Goal: Information Seeking & Learning: Check status

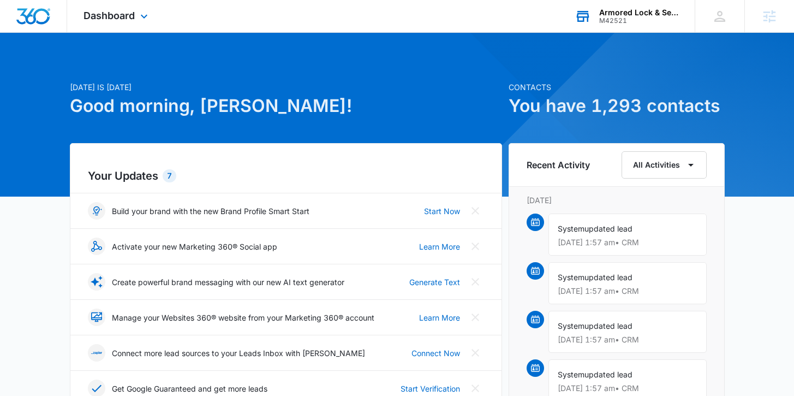
click at [613, 20] on div "M42521" at bounding box center [639, 21] width 80 height 8
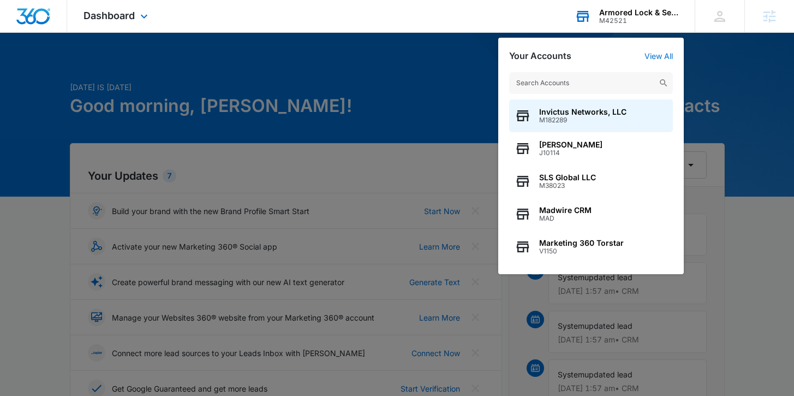
click at [603, 81] on input "text" at bounding box center [591, 83] width 164 height 22
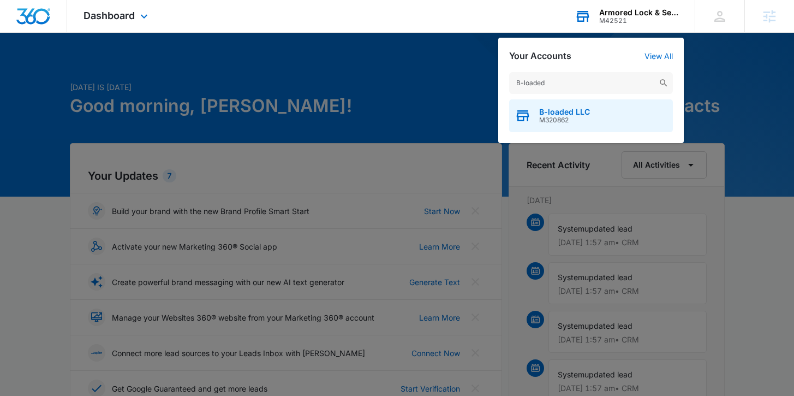
type input "B-loaded"
click at [571, 110] on span "B-loaded LLC" at bounding box center [564, 112] width 51 height 9
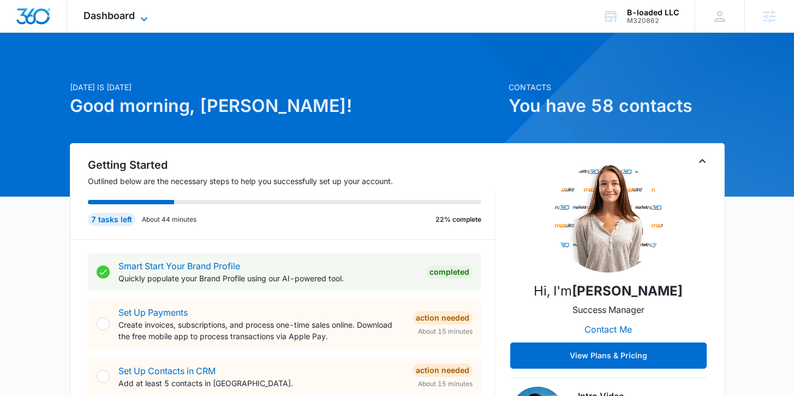
click at [130, 15] on span "Dashboard" at bounding box center [109, 15] width 51 height 11
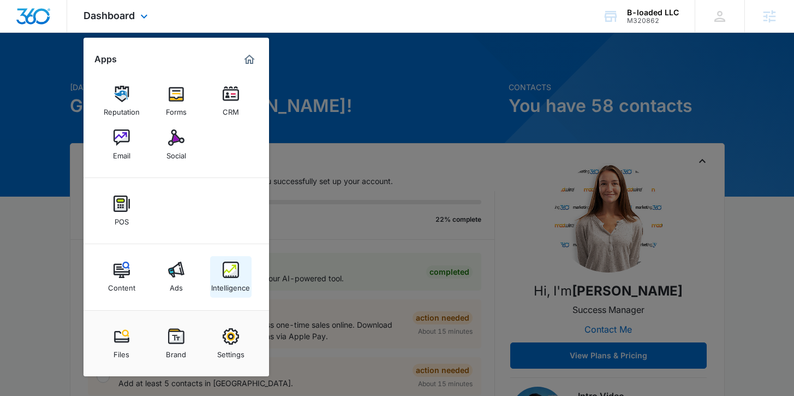
click at [233, 272] on img at bounding box center [231, 269] width 16 height 16
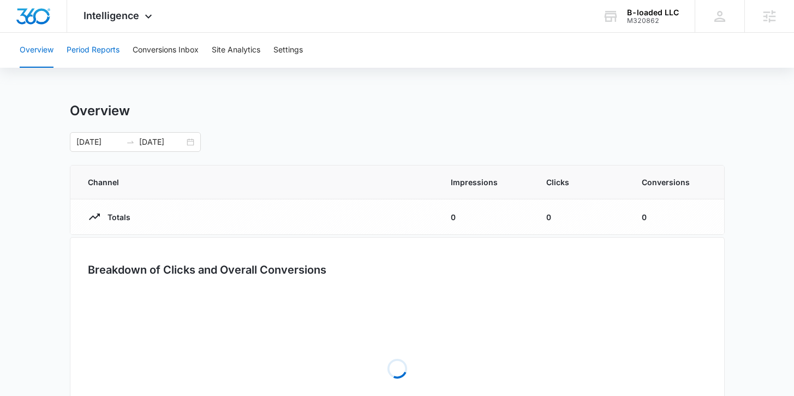
click at [96, 52] on button "Period Reports" at bounding box center [93, 50] width 53 height 35
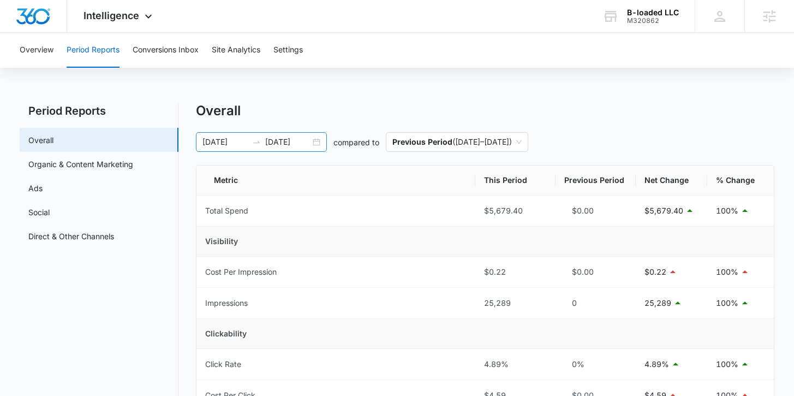
click at [319, 141] on div "01/01/2025 08/02/2025" at bounding box center [261, 142] width 131 height 20
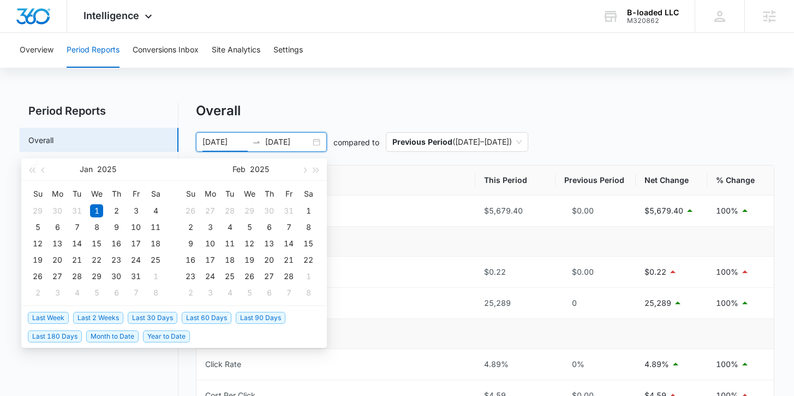
click at [55, 316] on span "Last Week" at bounding box center [48, 318] width 41 height 12
type input "08/04/2025"
type input "08/11/2025"
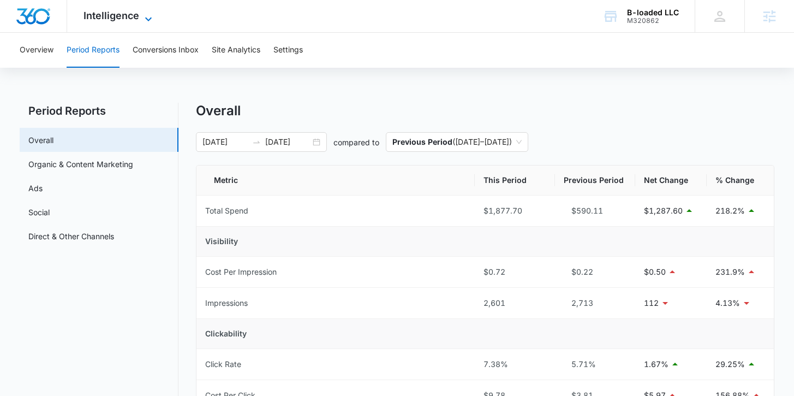
click at [111, 11] on span "Intelligence" at bounding box center [112, 15] width 56 height 11
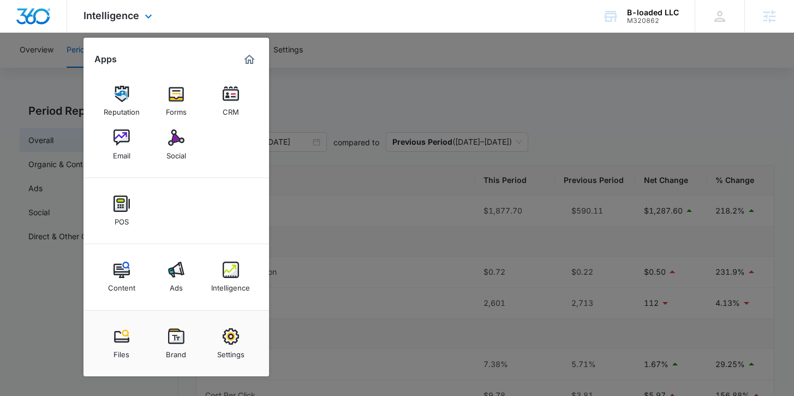
click at [247, 61] on img "Marketing 360® Dashboard" at bounding box center [249, 59] width 13 height 13
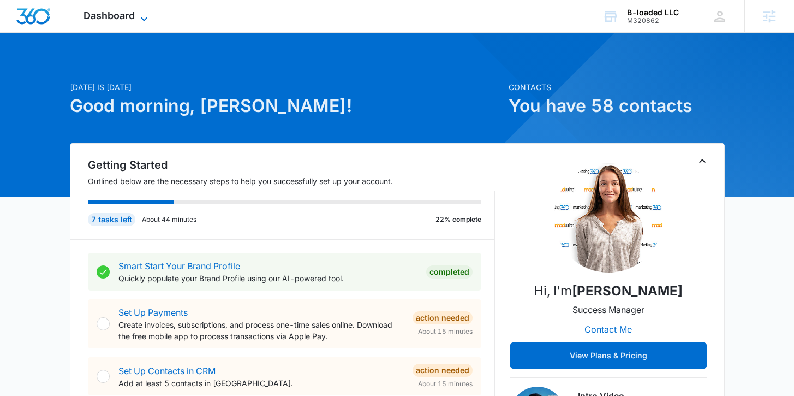
click at [111, 17] on span "Dashboard" at bounding box center [109, 15] width 51 height 11
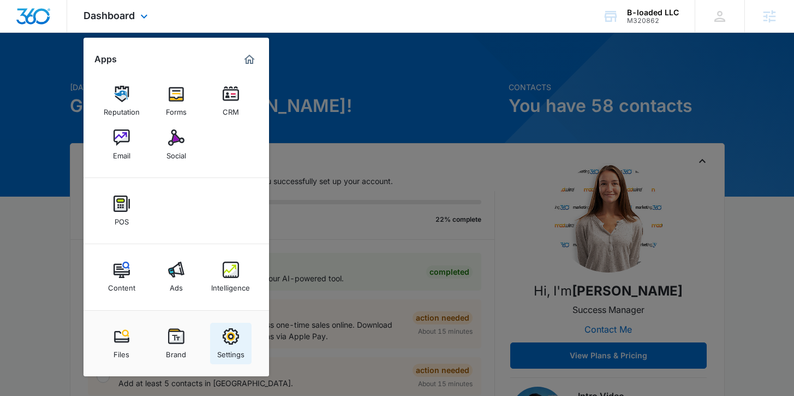
click at [230, 342] on img at bounding box center [231, 336] width 16 height 16
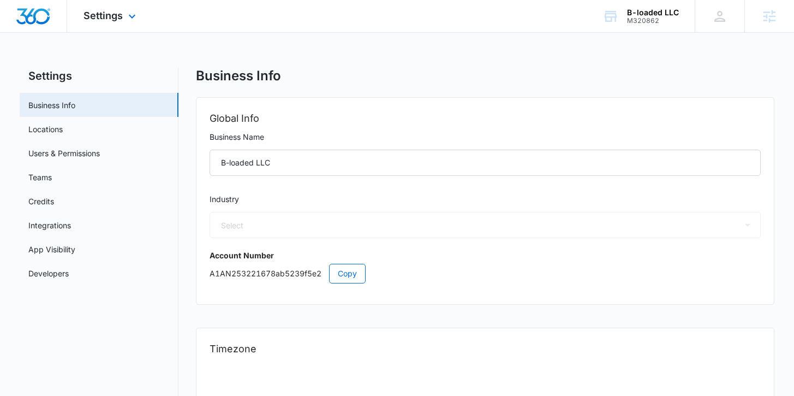
select select "US"
select select "America/New_York"
select select "52"
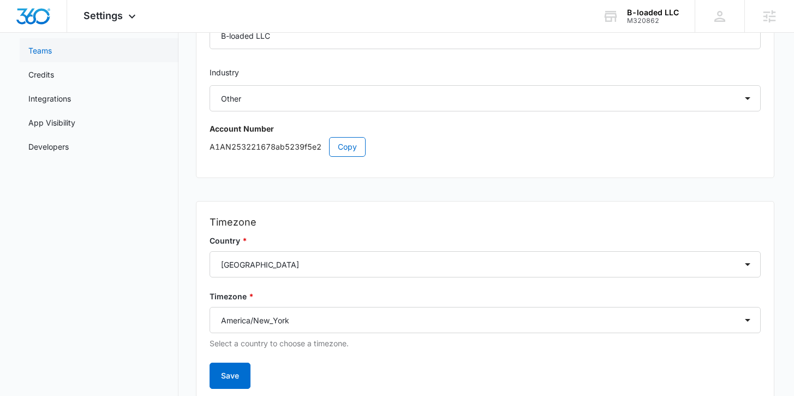
scroll to position [129, 0]
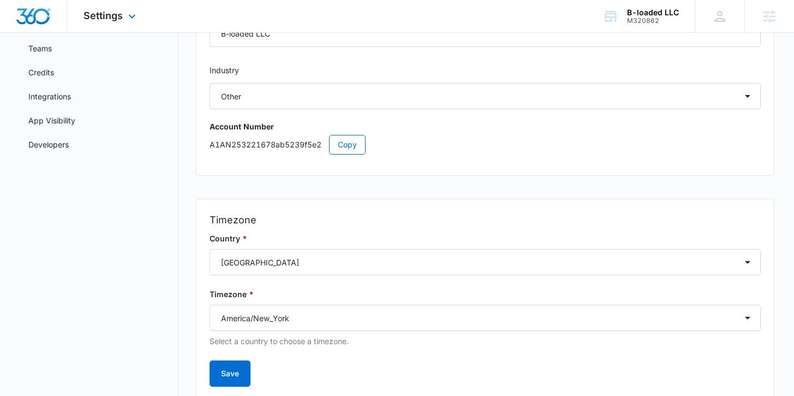
click at [132, 25] on div "Settings Apps Reputation Forms CRM Email Social POS Content Ads Intelligence Fi…" at bounding box center [111, 16] width 88 height 32
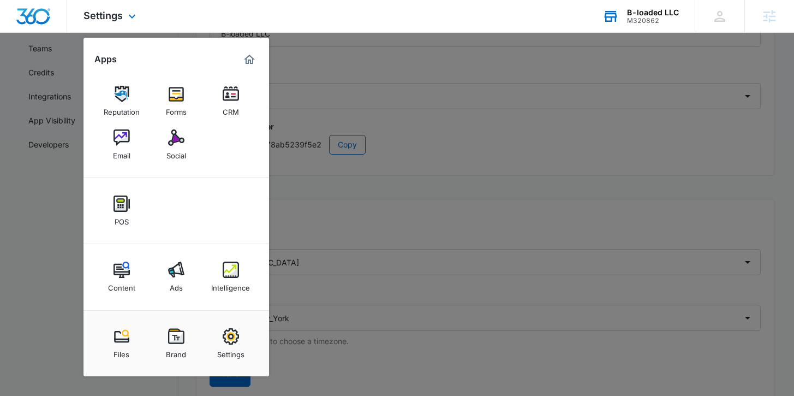
click at [668, 7] on div "B-loaded LLC M320862 Your Accounts View All" at bounding box center [640, 16] width 109 height 32
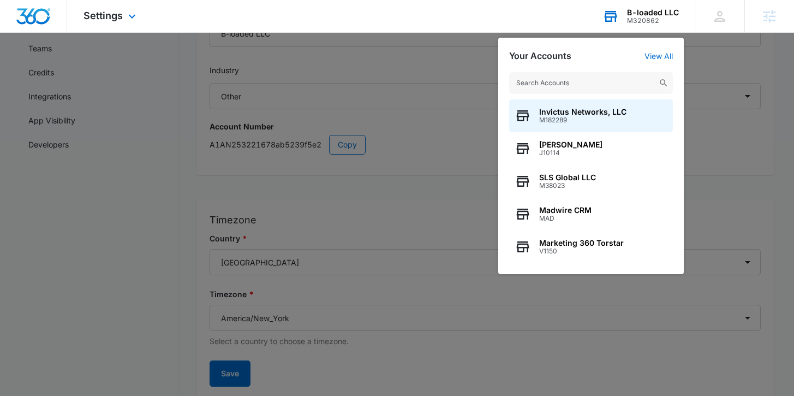
click at [602, 80] on input "text" at bounding box center [591, 83] width 164 height 22
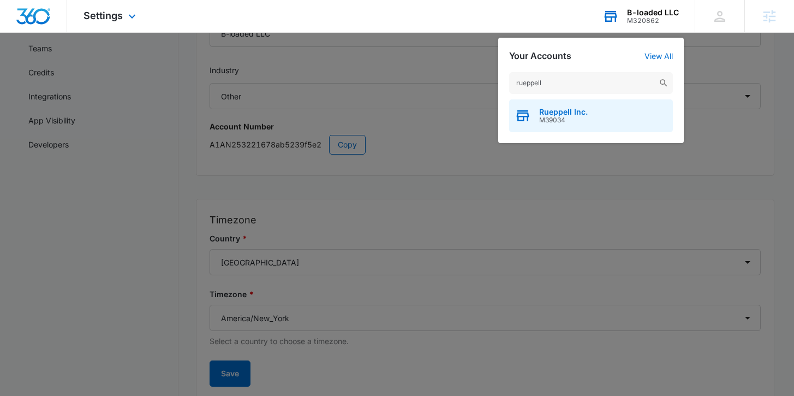
type input "rueppell"
click at [589, 113] on div "Rueppell Inc. M39034" at bounding box center [591, 115] width 164 height 33
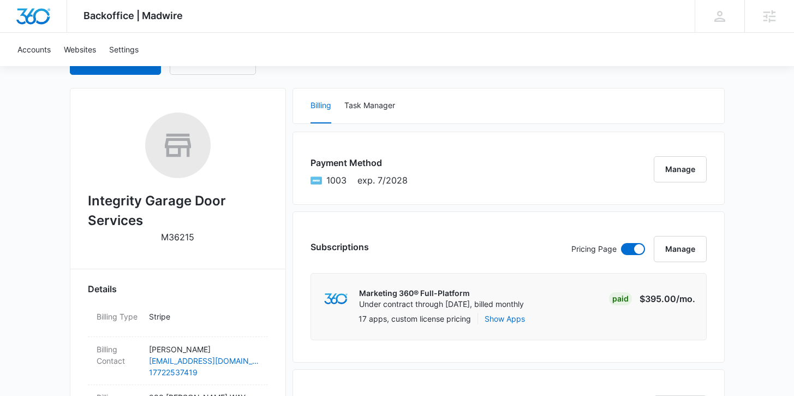
scroll to position [206, 0]
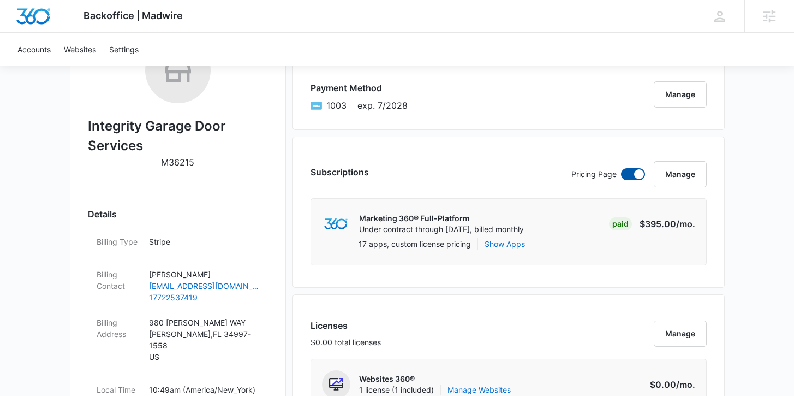
click at [630, 178] on span at bounding box center [633, 174] width 24 height 12
click at [621, 168] on input "checkbox" at bounding box center [621, 168] width 1 height 1
click at [630, 178] on span at bounding box center [633, 174] width 24 height 12
click at [621, 168] on input "checkbox" at bounding box center [621, 168] width 1 height 1
checkbox input "true"
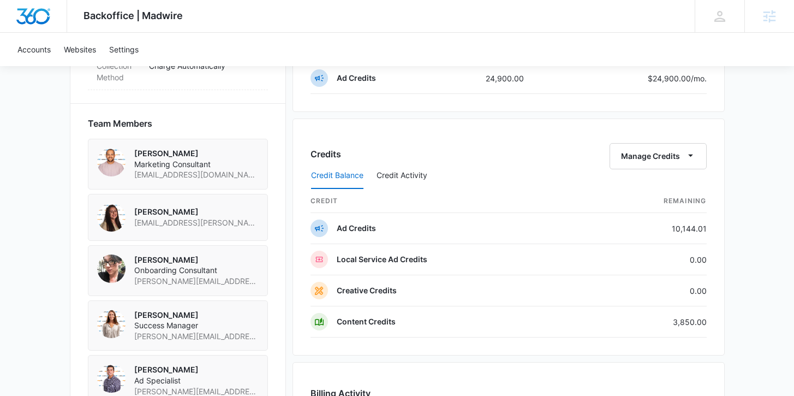
scroll to position [758, 0]
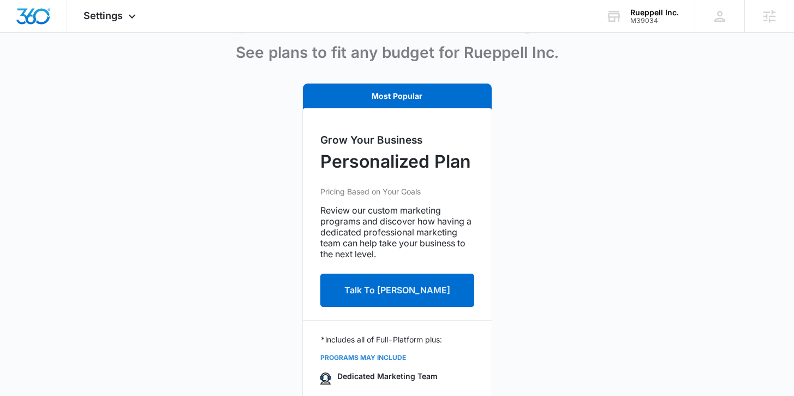
scroll to position [290, 0]
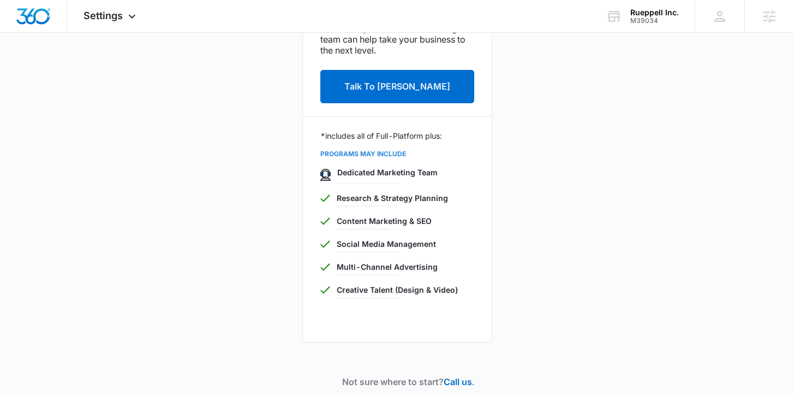
click at [128, 104] on div "Most Popular Grow Your Business Personalized Plan Pricing Based on Your Goals R…" at bounding box center [397, 115] width 717 height 472
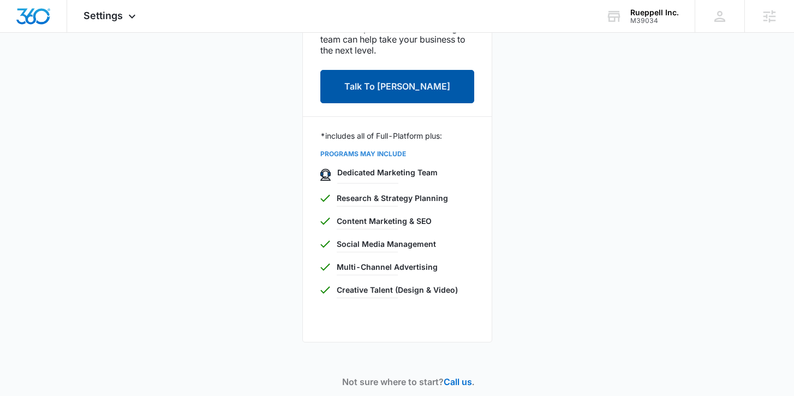
click at [399, 93] on button "Talk To [PERSON_NAME]" at bounding box center [397, 86] width 154 height 33
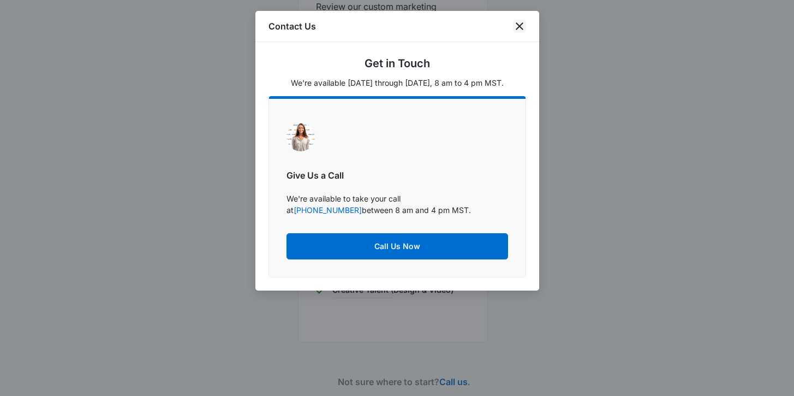
click at [522, 25] on icon "close" at bounding box center [519, 26] width 13 height 13
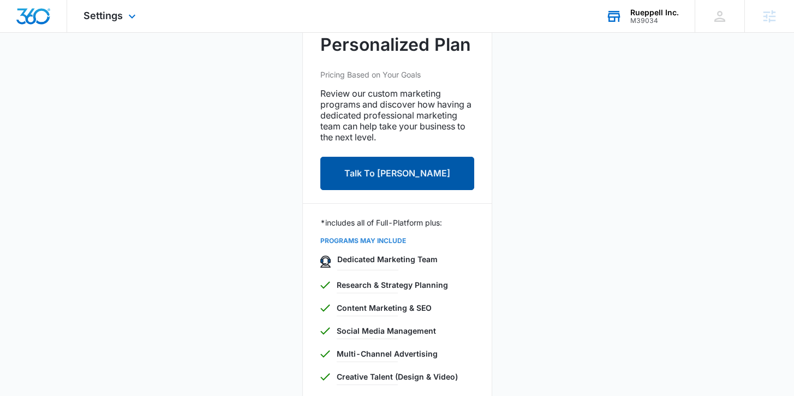
scroll to position [195, 0]
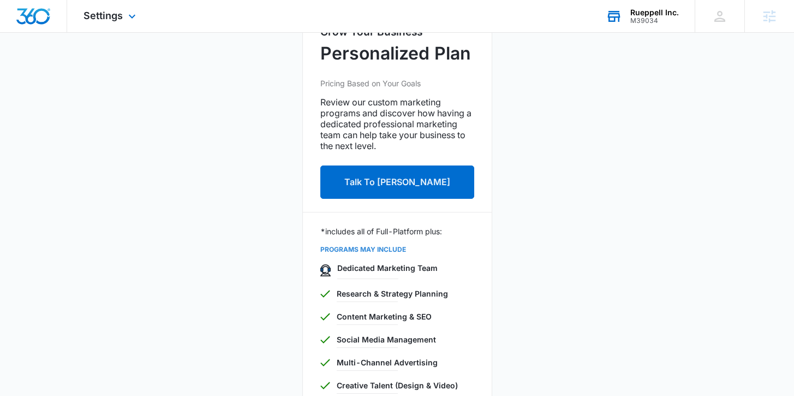
click at [648, 13] on div "Rueppell Inc." at bounding box center [654, 12] width 49 height 9
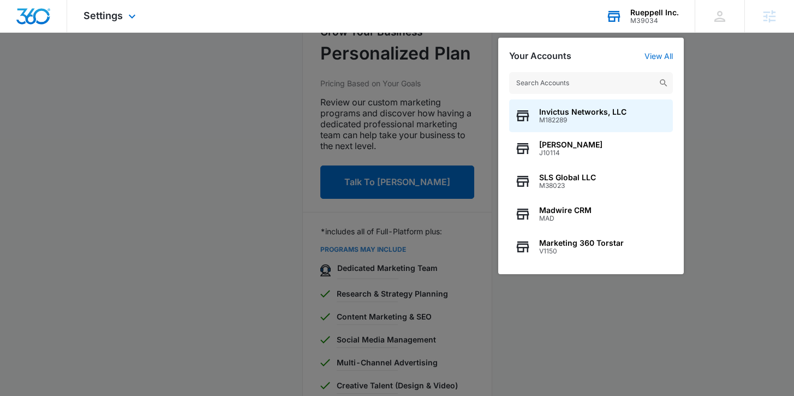
click at [605, 85] on input "text" at bounding box center [591, 83] width 164 height 22
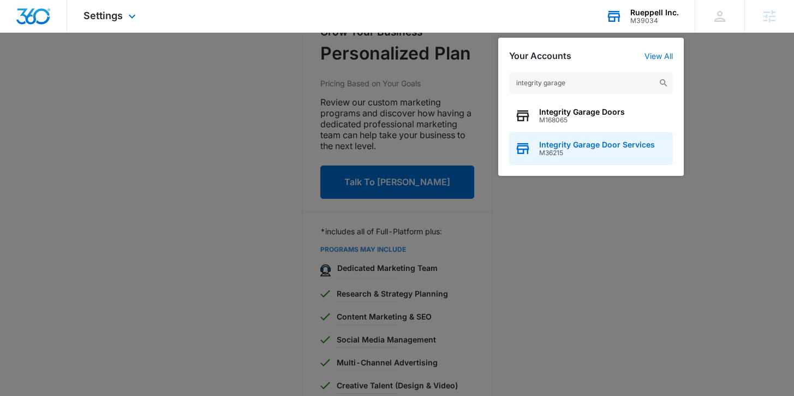
type input "integrity garage"
click at [579, 147] on span "Integrity Garage Door Services" at bounding box center [597, 144] width 116 height 9
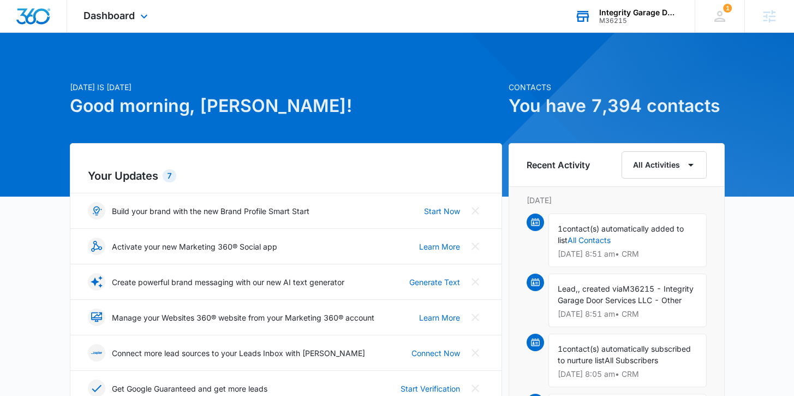
click at [634, 26] on div "Integrity Garage Door Services M36215 Your Accounts View All" at bounding box center [626, 16] width 136 height 32
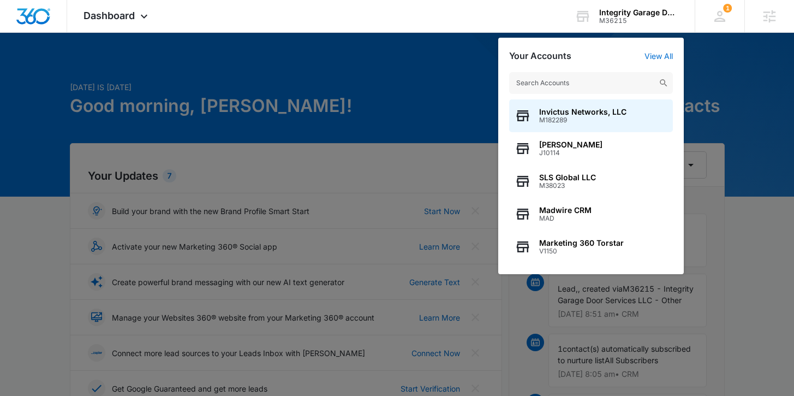
click at [588, 85] on input "text" at bounding box center [591, 83] width 164 height 22
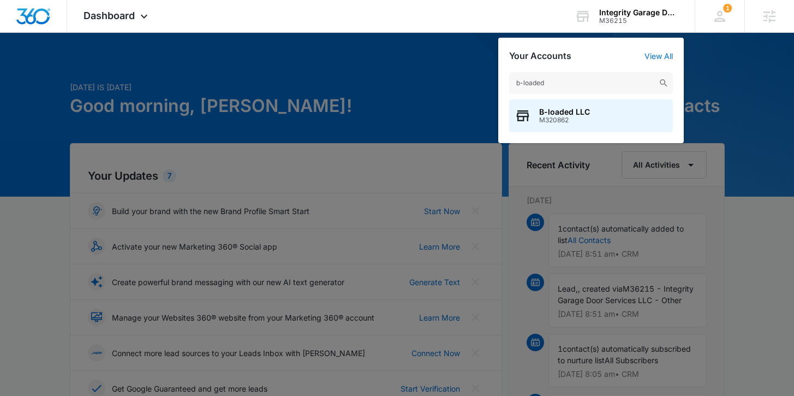
type input "b-loaded"
click at [580, 108] on span "B-loaded LLC" at bounding box center [564, 112] width 51 height 9
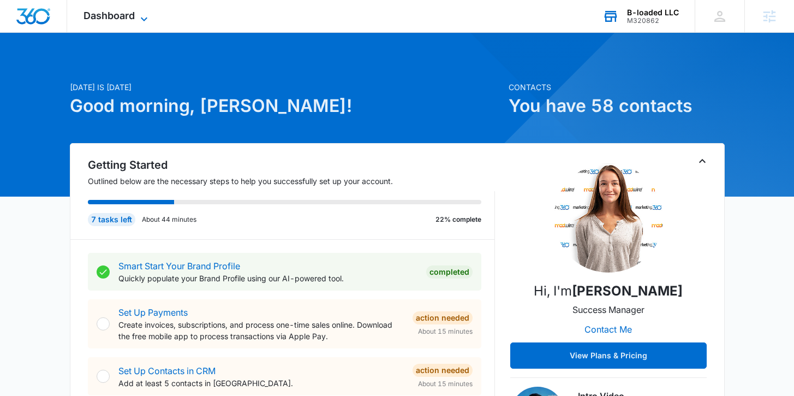
click at [110, 15] on span "Dashboard" at bounding box center [109, 15] width 51 height 11
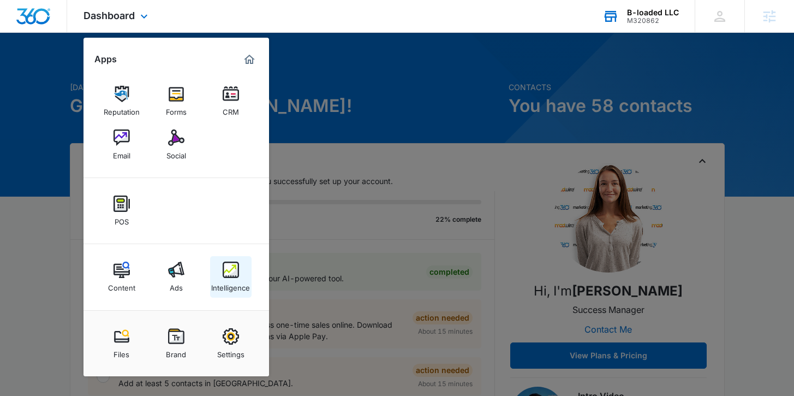
click at [225, 266] on img at bounding box center [231, 269] width 16 height 16
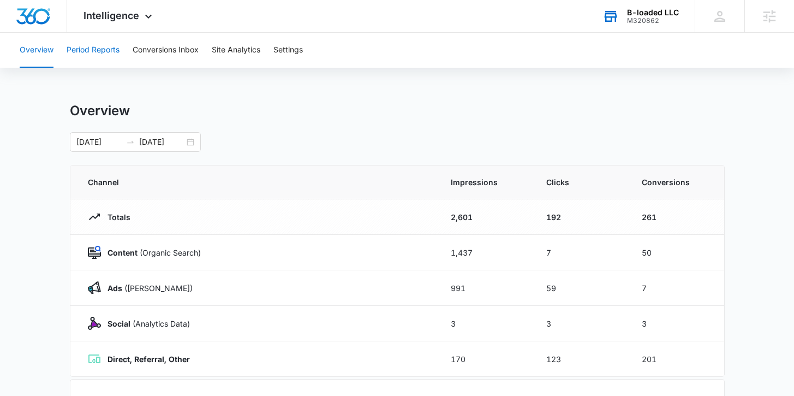
click at [99, 45] on button "Period Reports" at bounding box center [93, 50] width 53 height 35
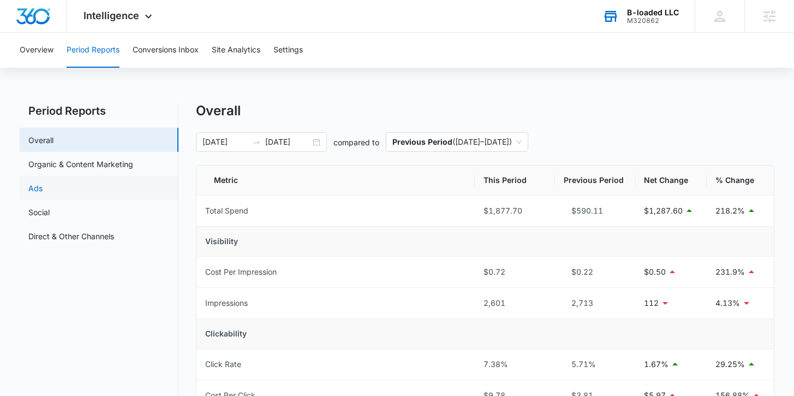
click at [43, 186] on link "Ads" at bounding box center [35, 187] width 14 height 11
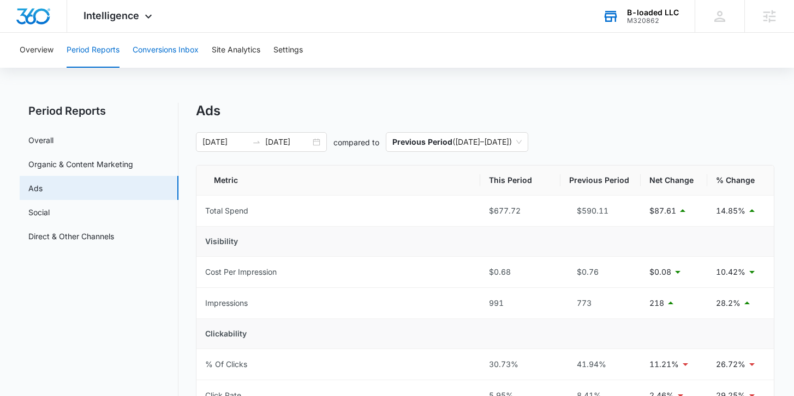
click at [152, 43] on button "Conversions Inbox" at bounding box center [166, 50] width 66 height 35
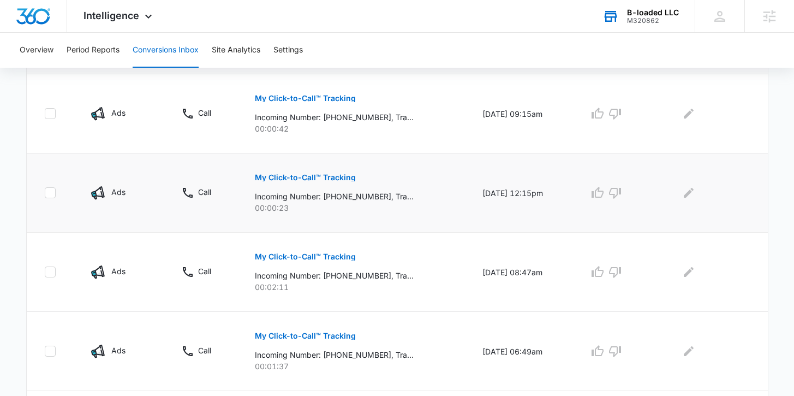
scroll to position [275, 0]
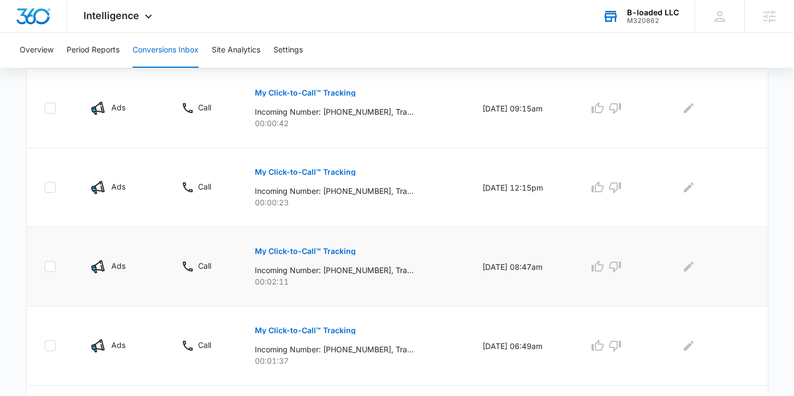
click at [279, 247] on p "My Click-to-Call™ Tracking" at bounding box center [305, 251] width 101 height 8
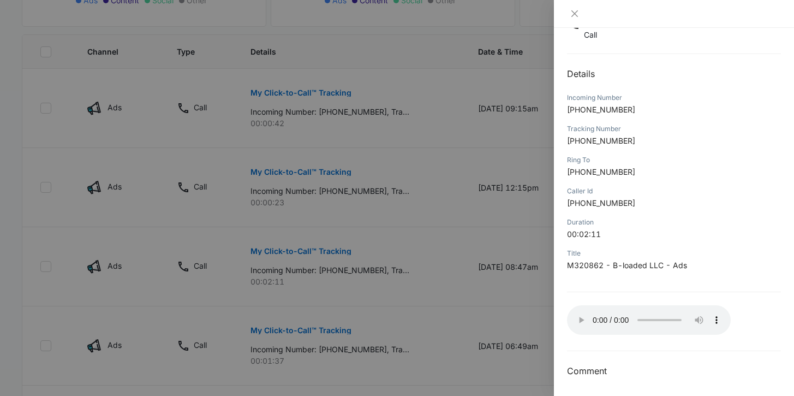
scroll to position [88, 0]
click at [577, 16] on icon "close" at bounding box center [574, 13] width 7 height 7
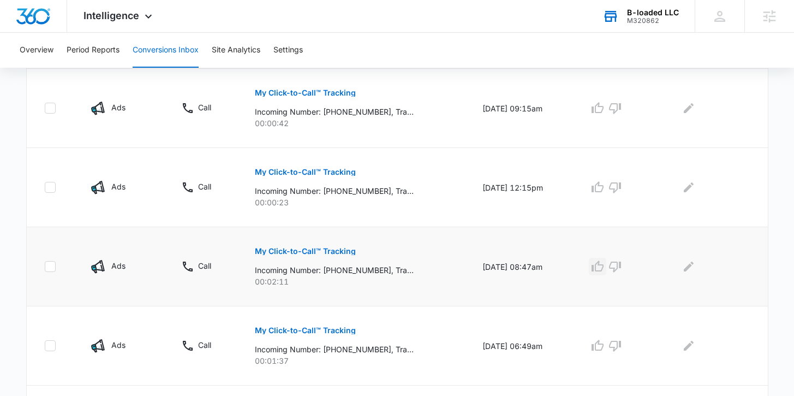
click at [604, 267] on icon "button" at bounding box center [597, 266] width 13 height 13
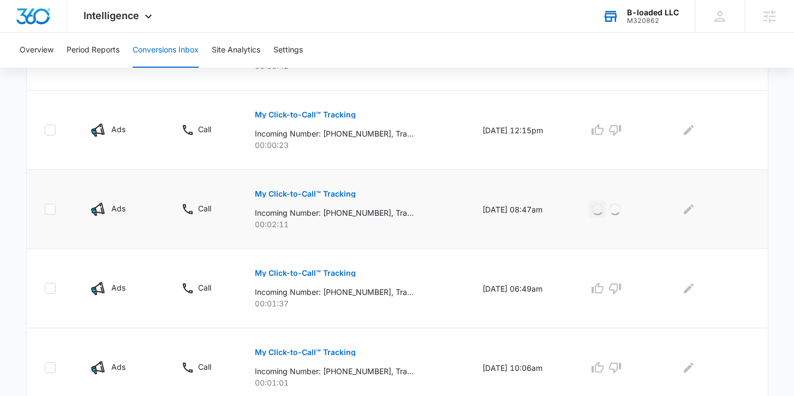
scroll to position [351, 0]
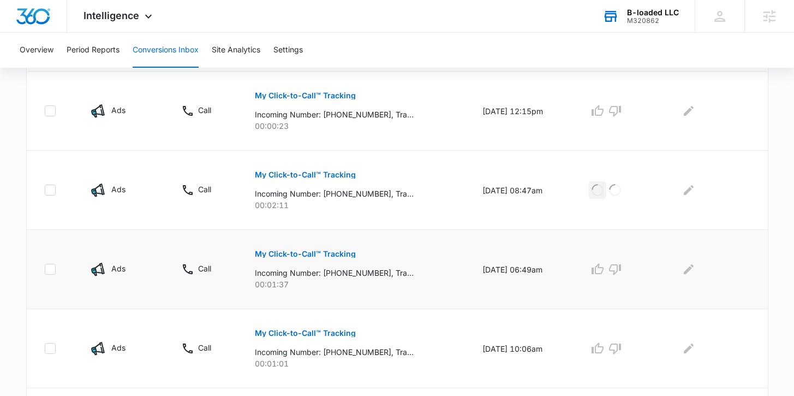
click at [332, 254] on p "My Click-to-Call™ Tracking" at bounding box center [305, 254] width 101 height 8
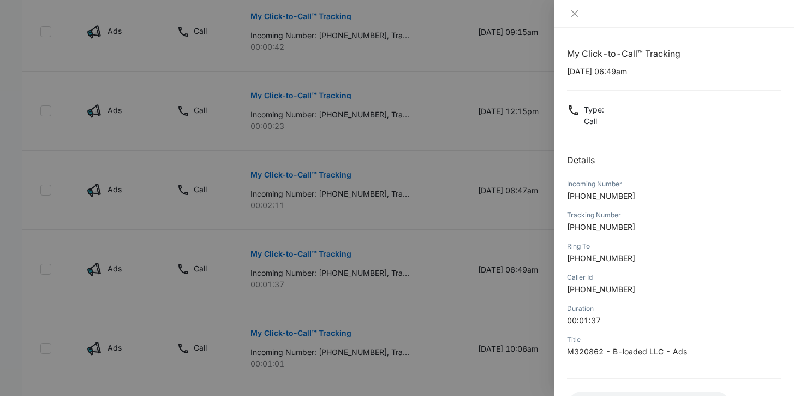
scroll to position [88, 0]
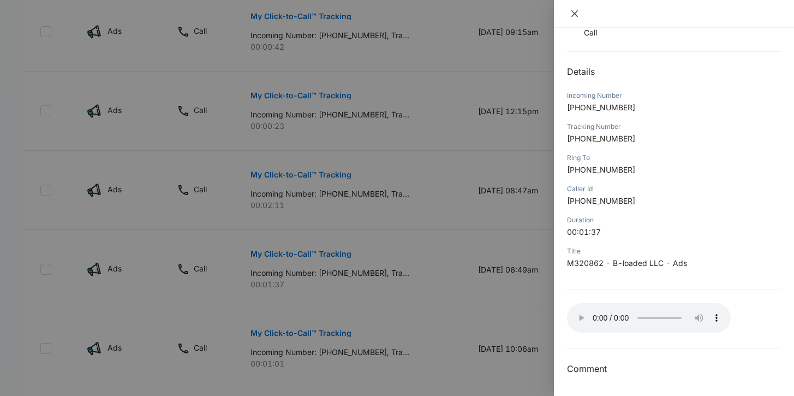
click at [573, 10] on icon "close" at bounding box center [574, 13] width 9 height 9
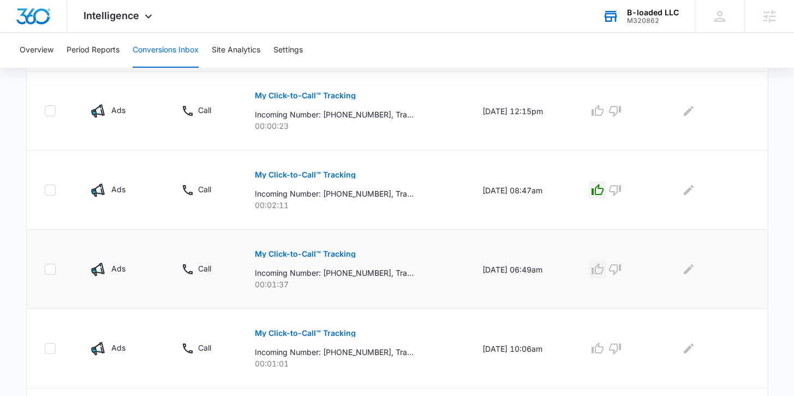
click at [604, 269] on icon "button" at bounding box center [597, 269] width 13 height 13
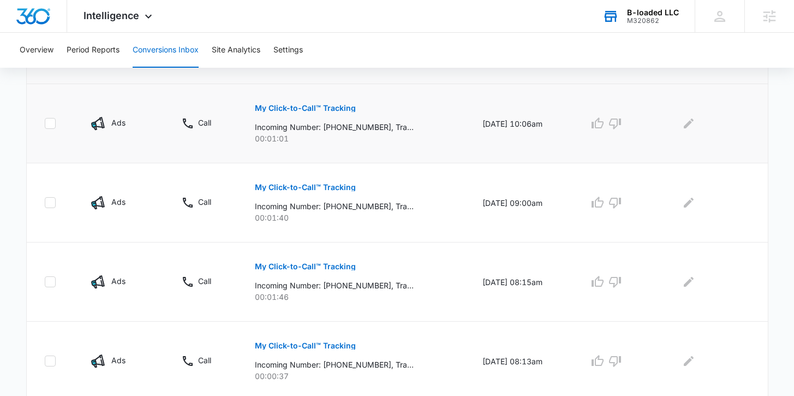
scroll to position [577, 0]
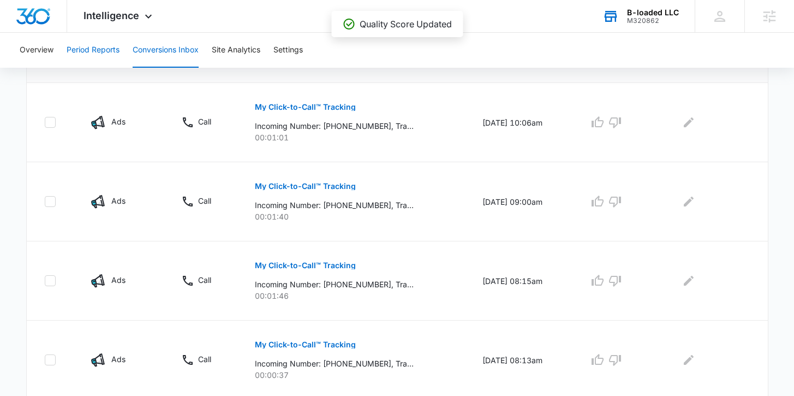
click at [103, 53] on button "Period Reports" at bounding box center [93, 50] width 53 height 35
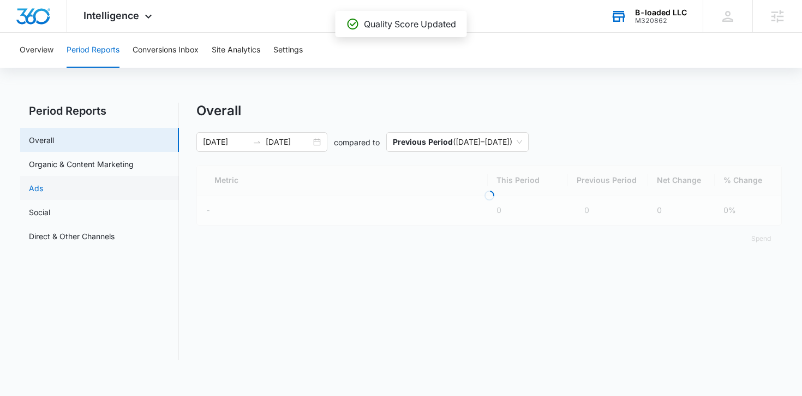
click at [43, 192] on link "Ads" at bounding box center [36, 187] width 14 height 11
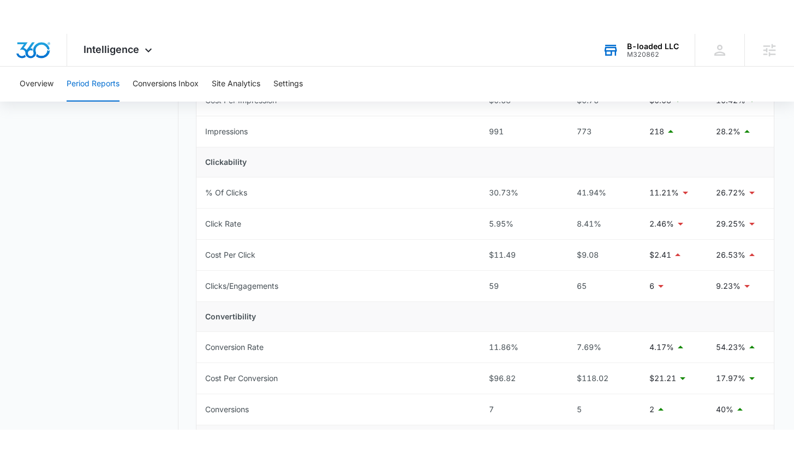
scroll to position [203, 0]
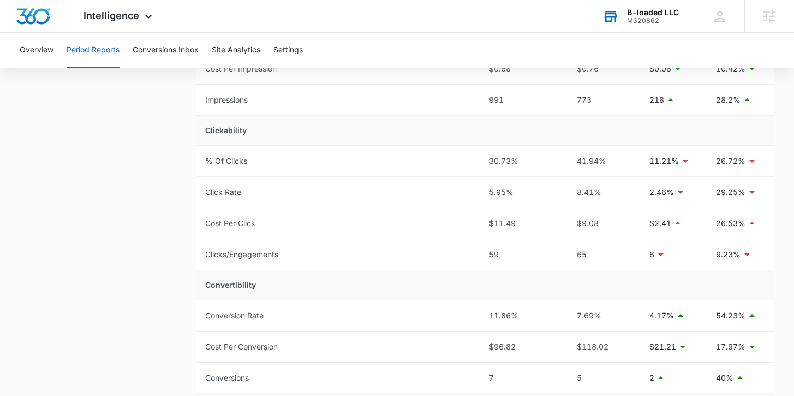
click at [123, 393] on nav "Period Reports Overall Organic & Content Marketing Ads Social Direct & Other Ch…" at bounding box center [99, 243] width 159 height 686
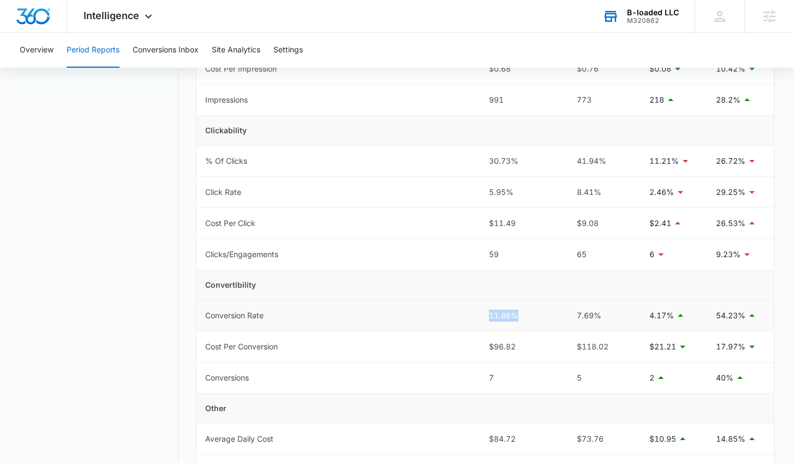
drag, startPoint x: 481, startPoint y: 314, endPoint x: 539, endPoint y: 314, distance: 58.4
click at [539, 314] on td "11.86%" at bounding box center [520, 315] width 80 height 31
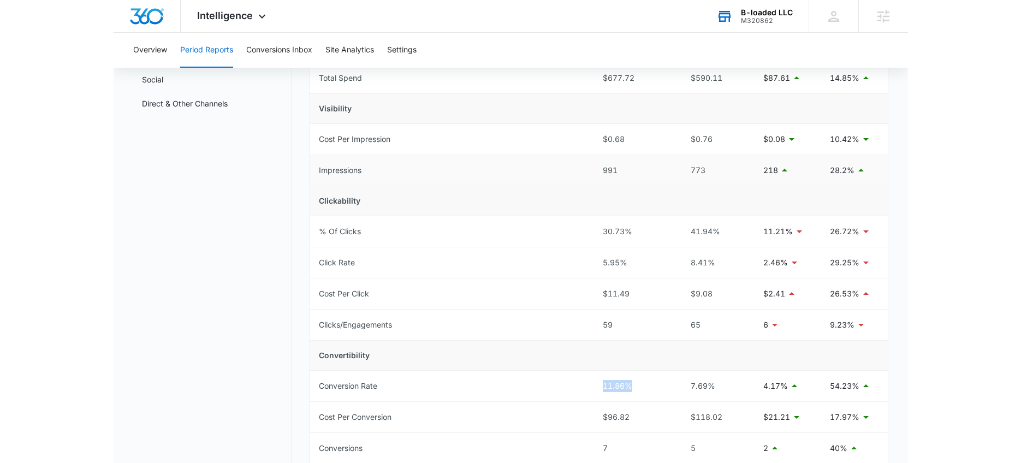
scroll to position [135, 0]
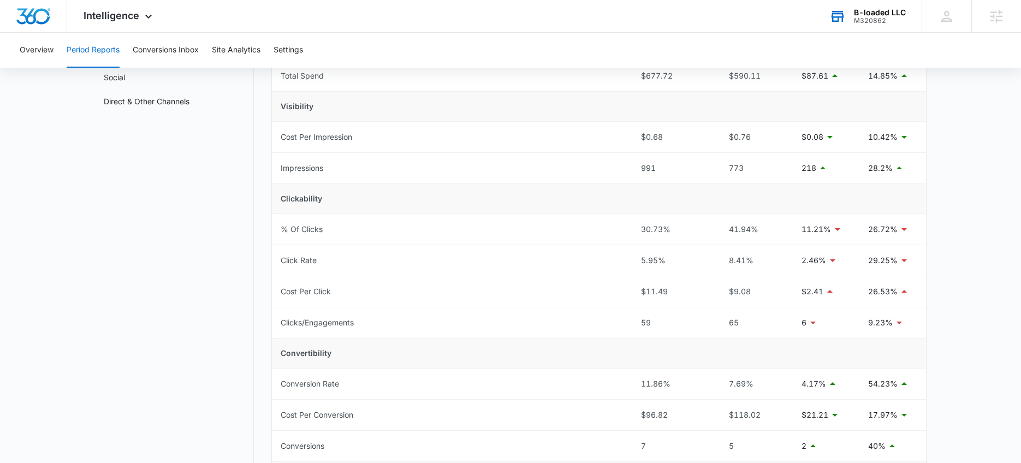
click at [802, 19] on div "M320862" at bounding box center [880, 21] width 52 height 8
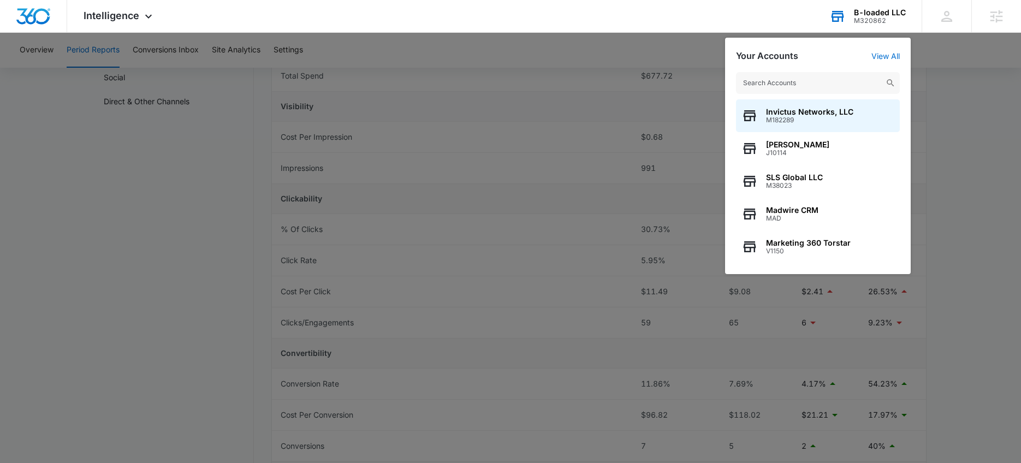
click at [802, 84] on input "text" at bounding box center [818, 83] width 164 height 22
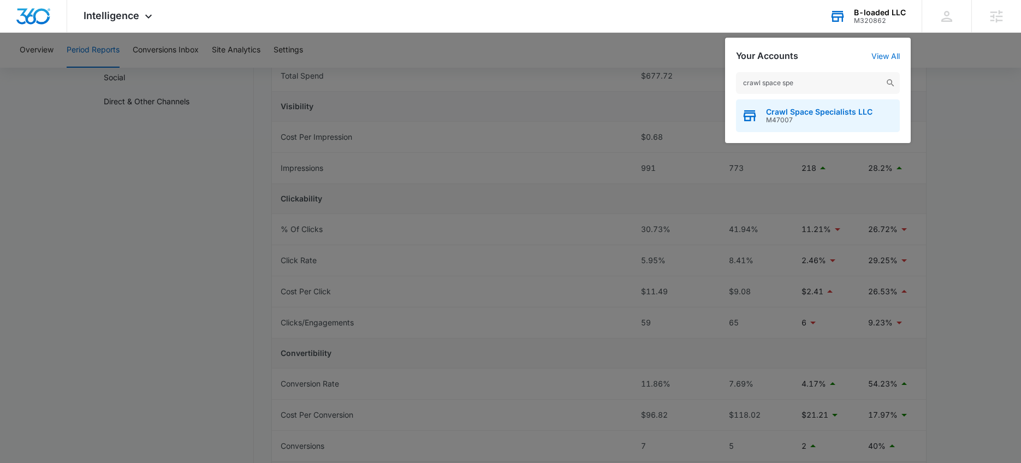
type input "crawl space spe"
click at [802, 115] on span "Crawl Space Specialists LLC" at bounding box center [819, 112] width 106 height 9
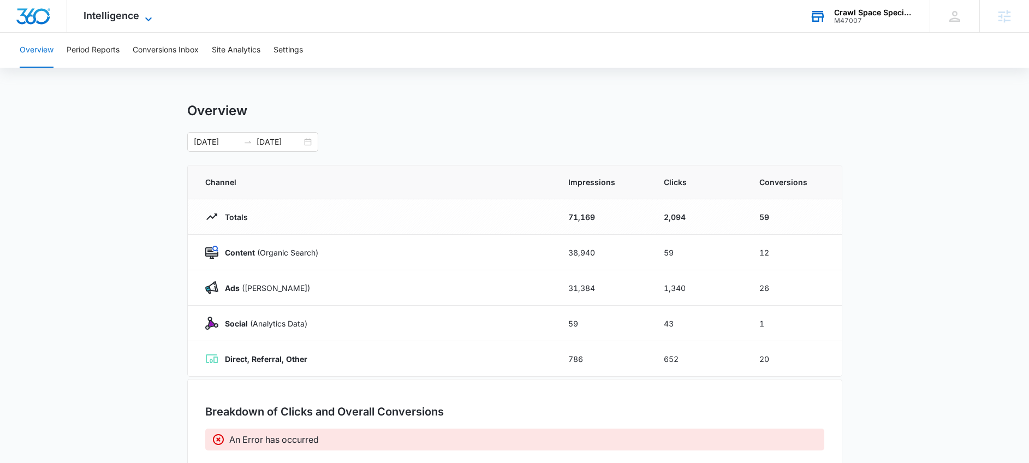
click at [142, 13] on icon at bounding box center [148, 19] width 13 height 13
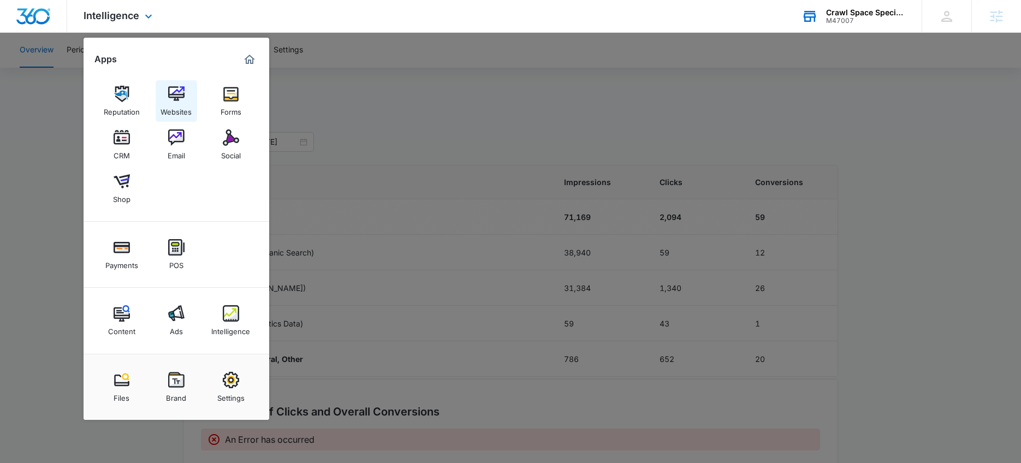
click at [177, 97] on img at bounding box center [176, 94] width 16 height 16
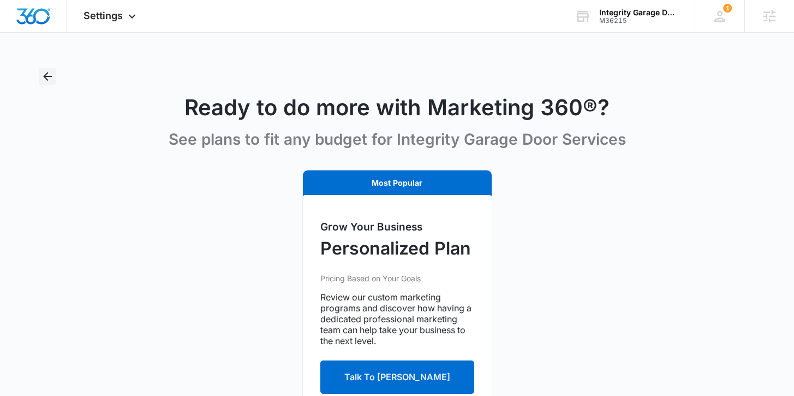
click at [45, 75] on icon "Back" at bounding box center [47, 76] width 9 height 9
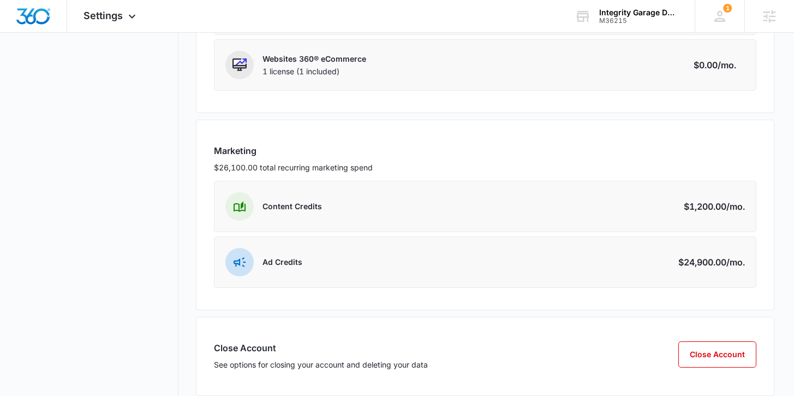
scroll to position [359, 0]
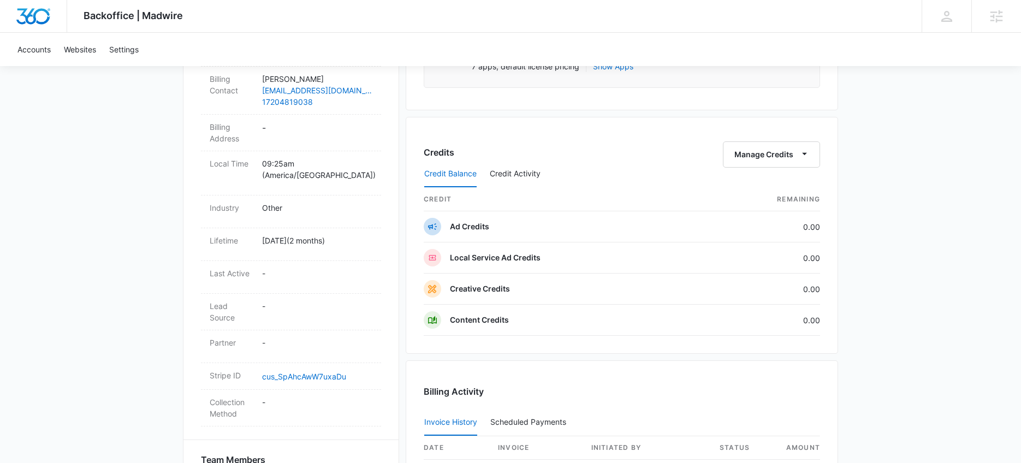
scroll to position [437, 0]
